Goal: Task Accomplishment & Management: Manage account settings

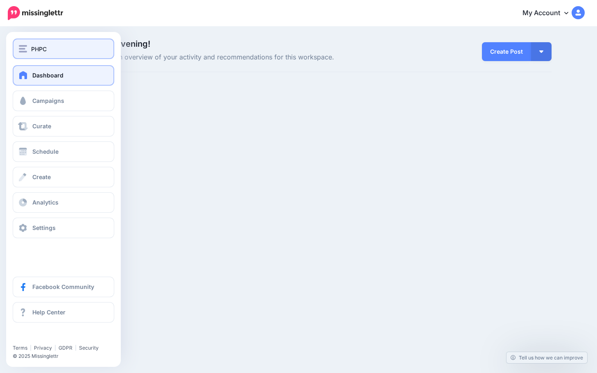
click at [51, 52] on div "PHPC" at bounding box center [63, 48] width 89 height 9
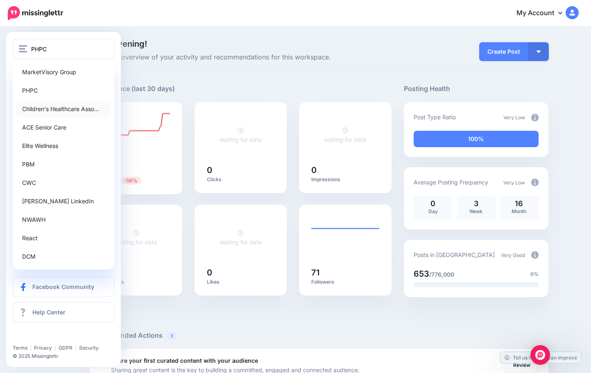
click at [54, 107] on link "Children's Healthcare Asso…" at bounding box center [63, 109] width 95 height 16
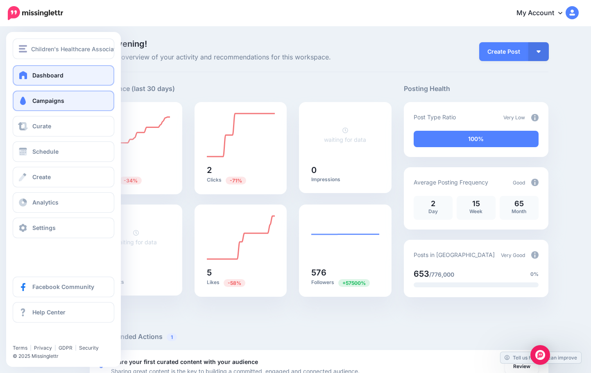
click at [50, 97] on link "Campaigns" at bounding box center [64, 101] width 102 height 20
